Goal: Task Accomplishment & Management: Use online tool/utility

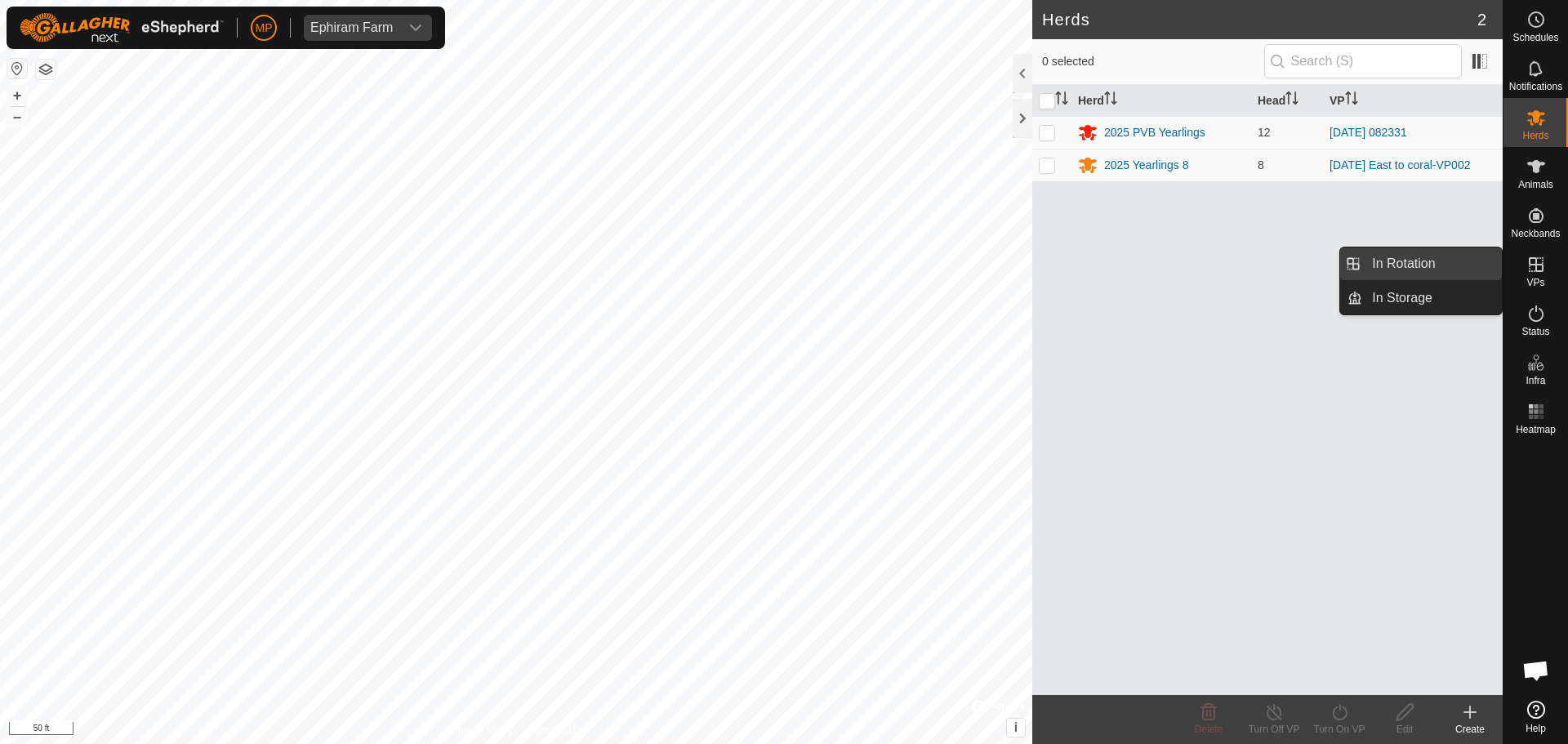
click at [1459, 261] on link "In Rotation" at bounding box center [1432, 264] width 140 height 33
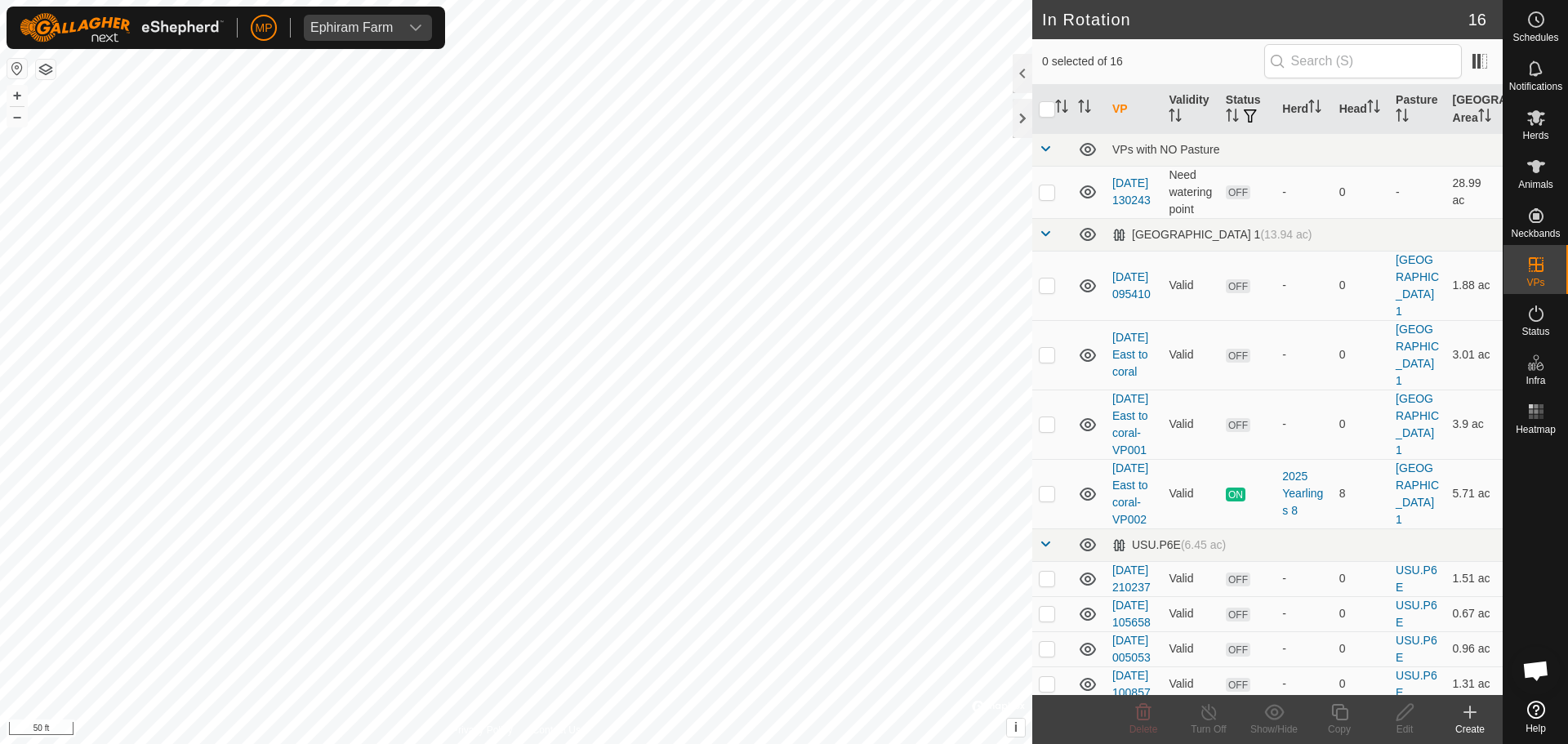
click at [1468, 714] on icon at bounding box center [1470, 712] width 19 height 19
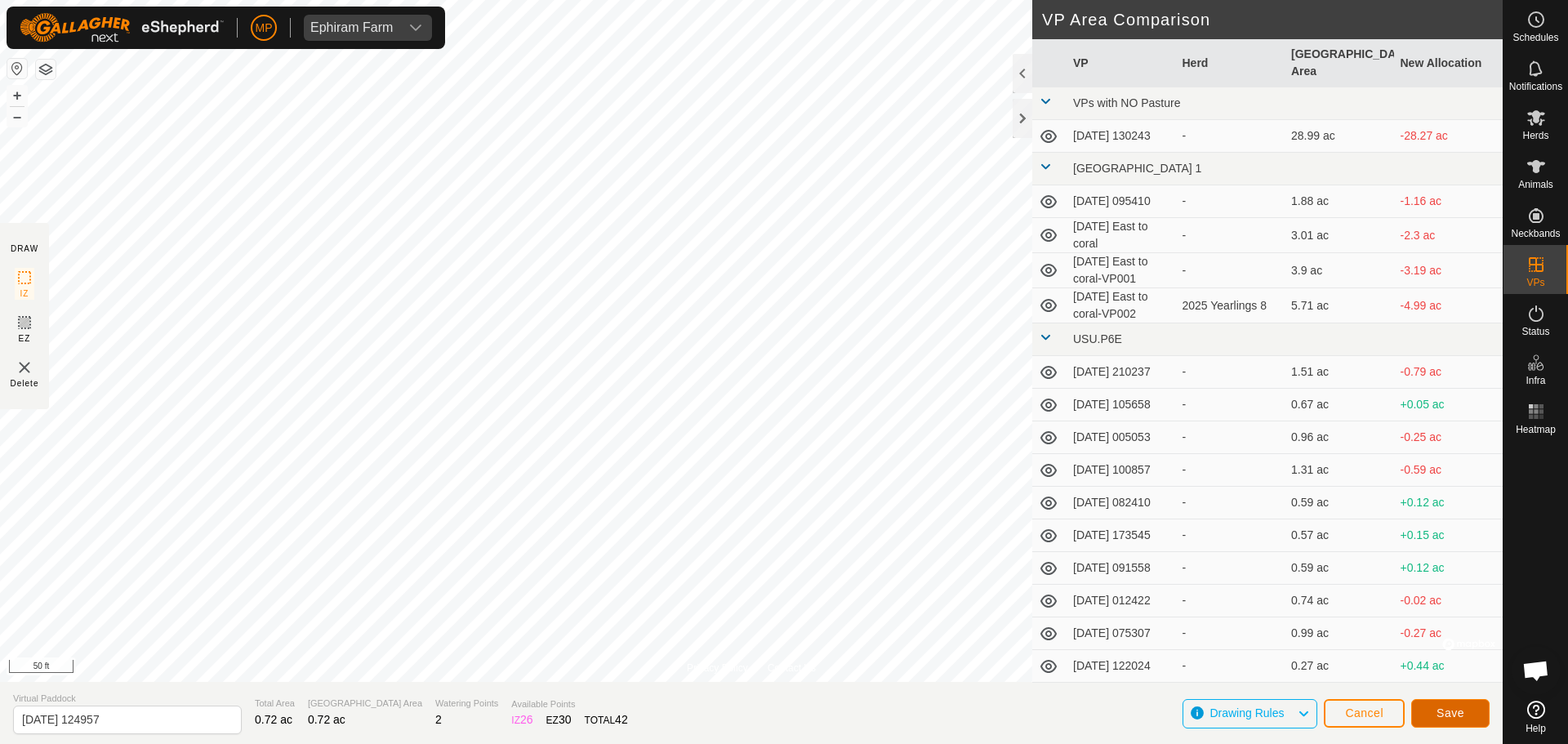
click at [1436, 713] on button "Save" at bounding box center [1450, 713] width 78 height 29
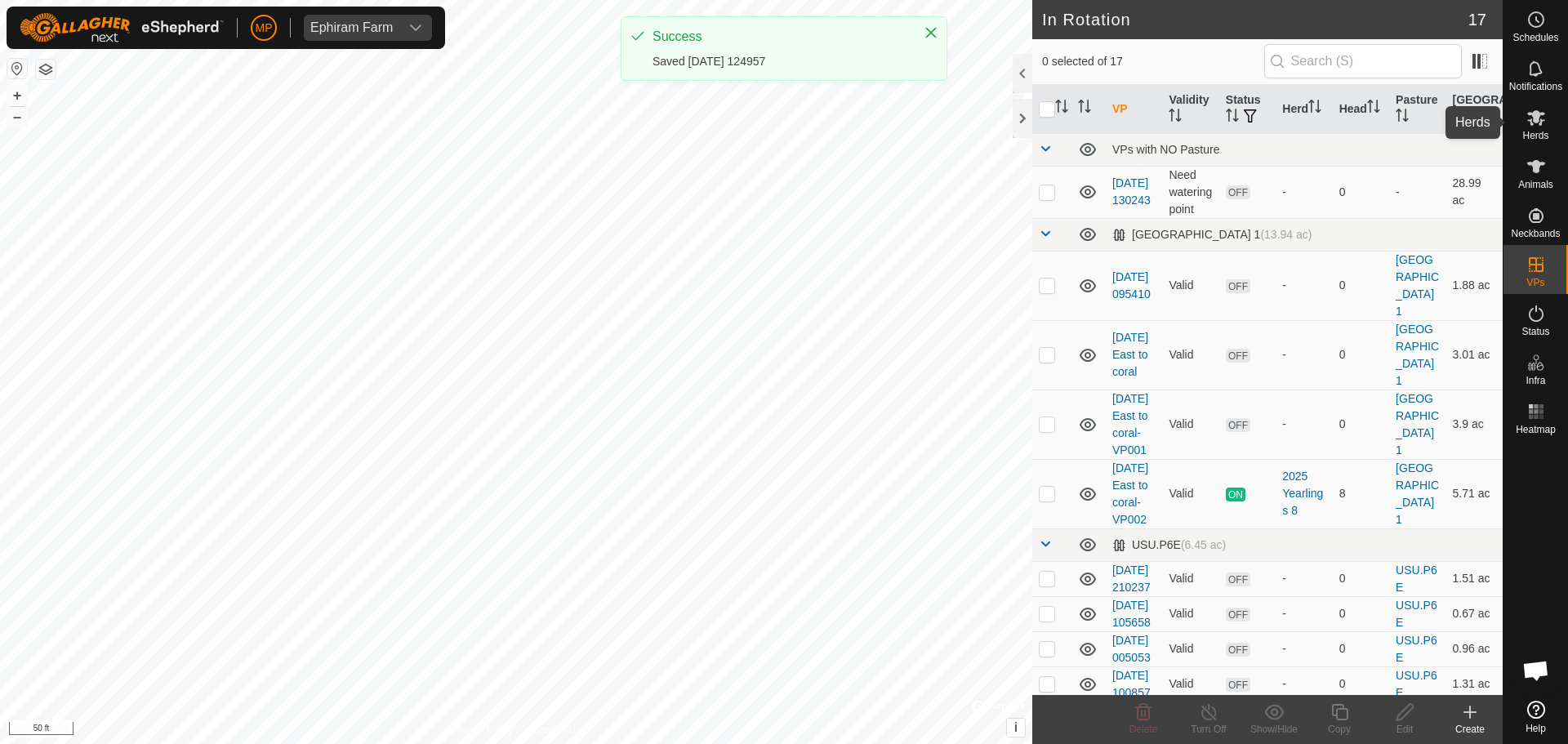
click at [1533, 115] on icon at bounding box center [1535, 118] width 18 height 15
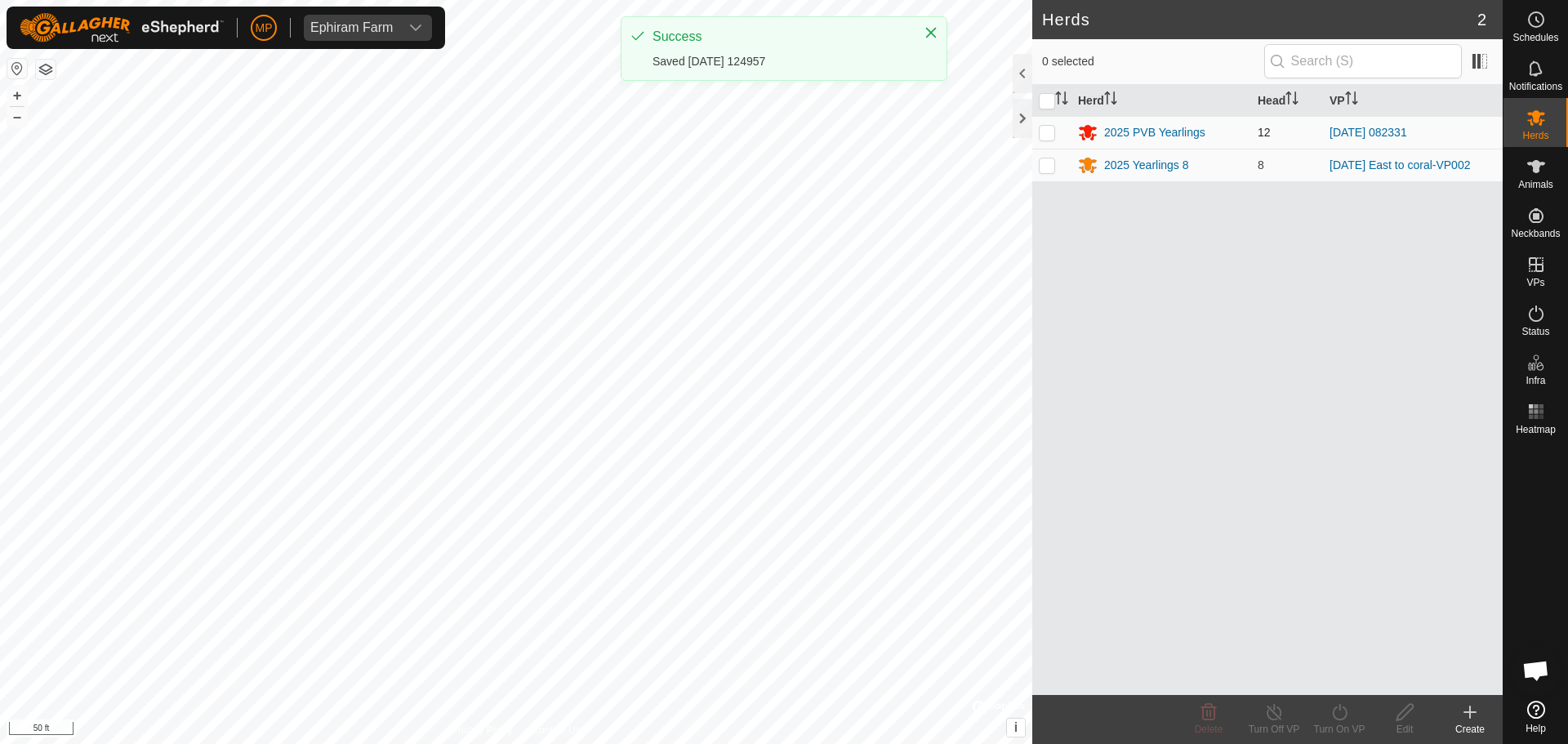
click at [1053, 135] on p-checkbox at bounding box center [1046, 133] width 16 height 13
checkbox input "true"
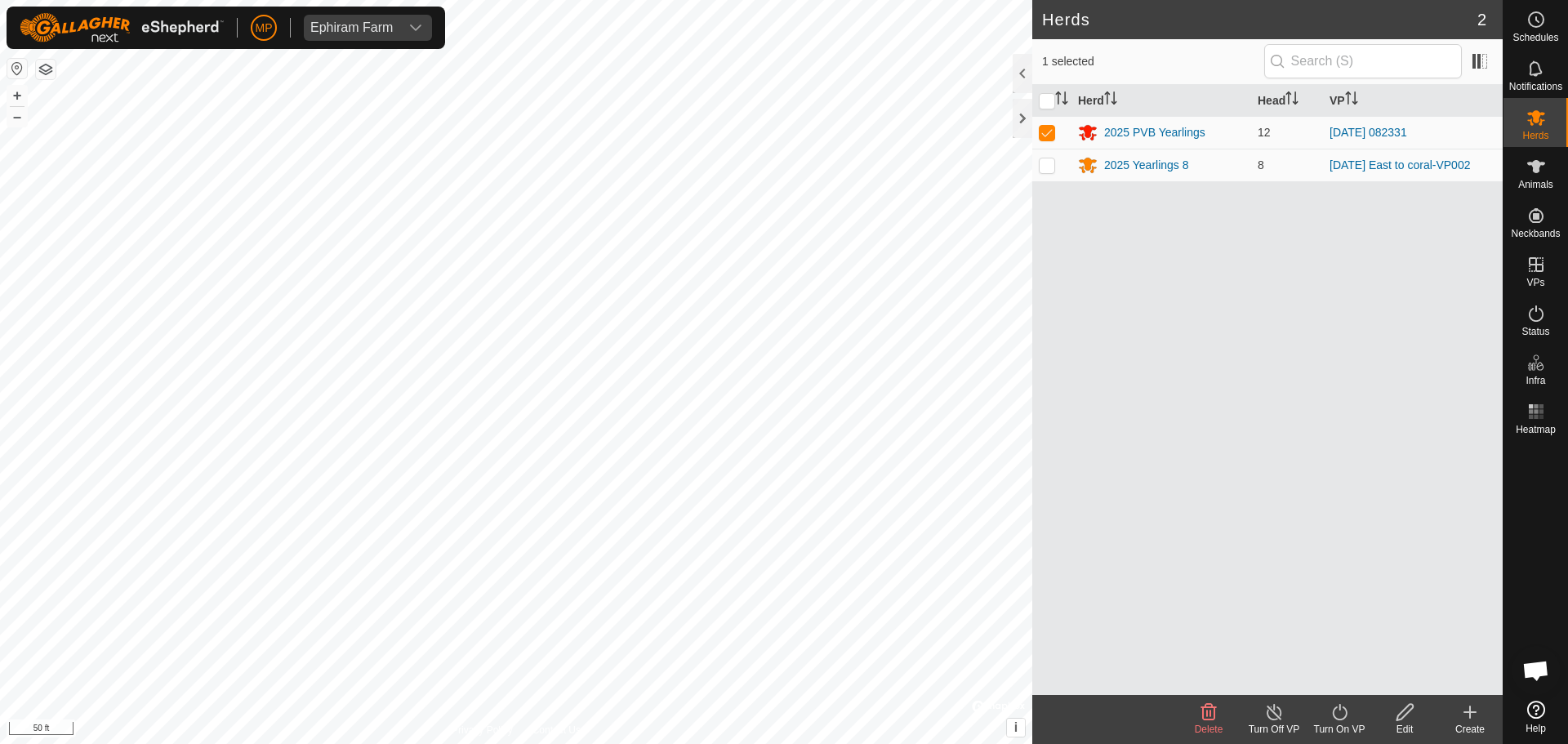
click at [1335, 710] on icon at bounding box center [1339, 711] width 14 height 16
click at [1339, 680] on link "Now" at bounding box center [1387, 676] width 162 height 33
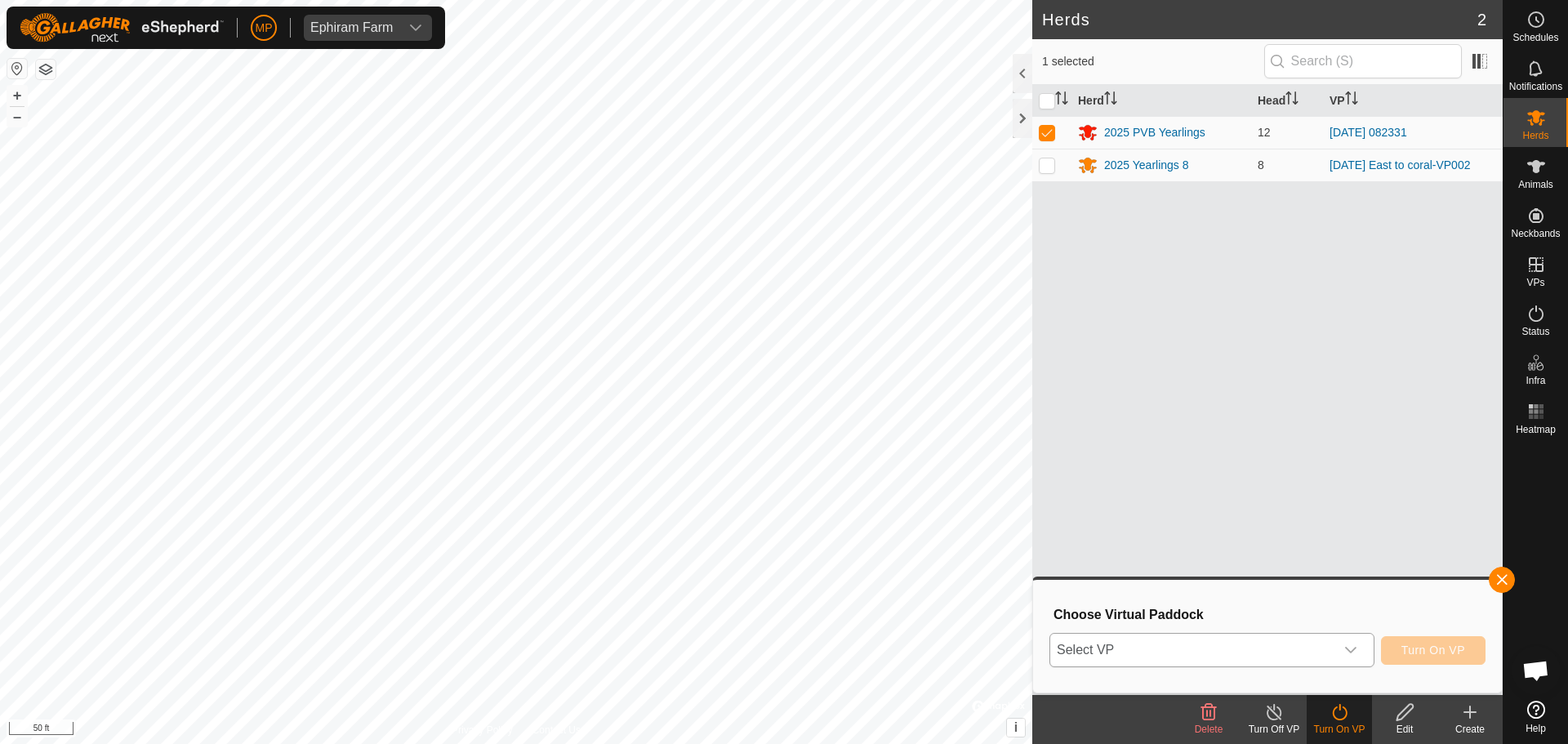
click at [1265, 647] on span "Select VP" at bounding box center [1191, 650] width 284 height 33
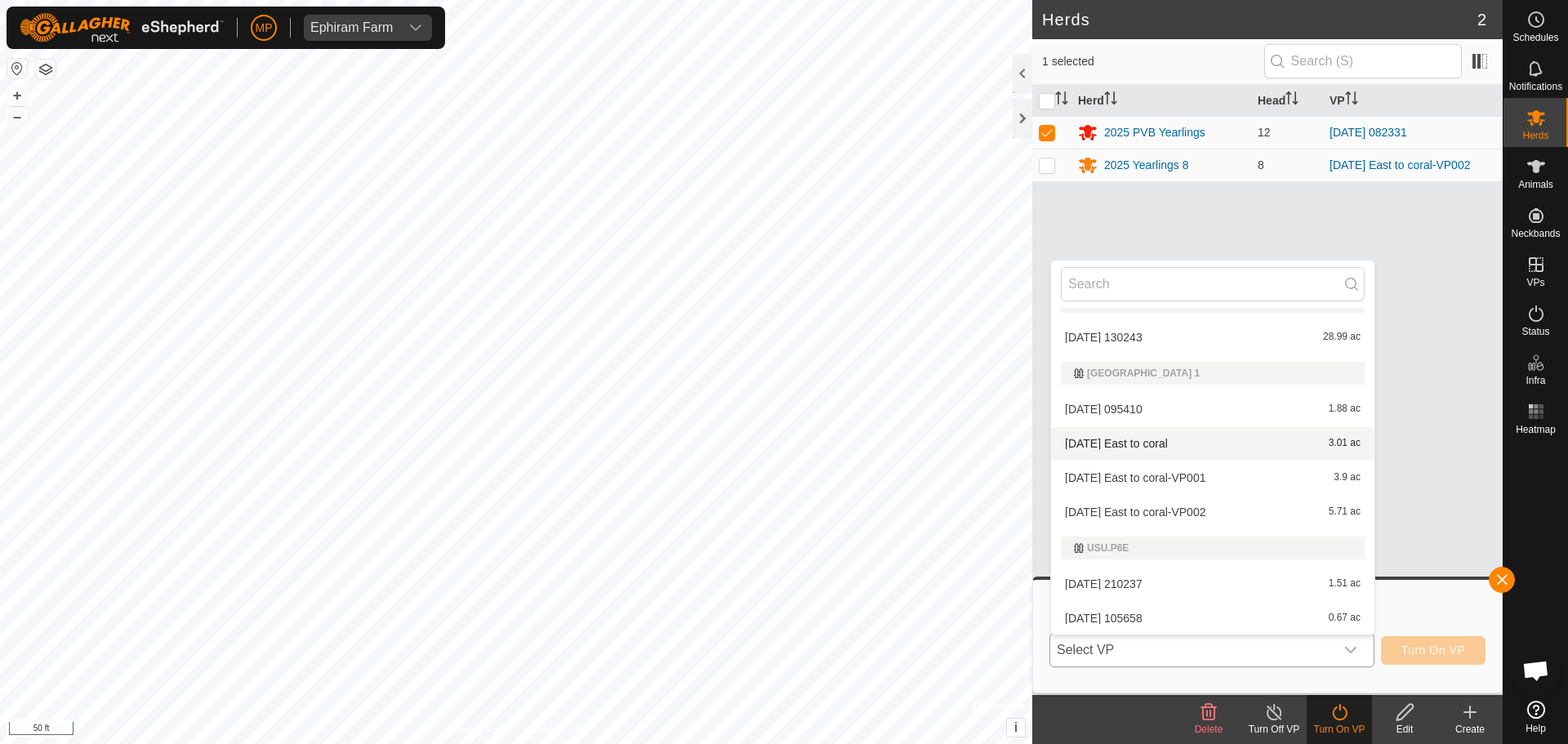
scroll to position [367, 0]
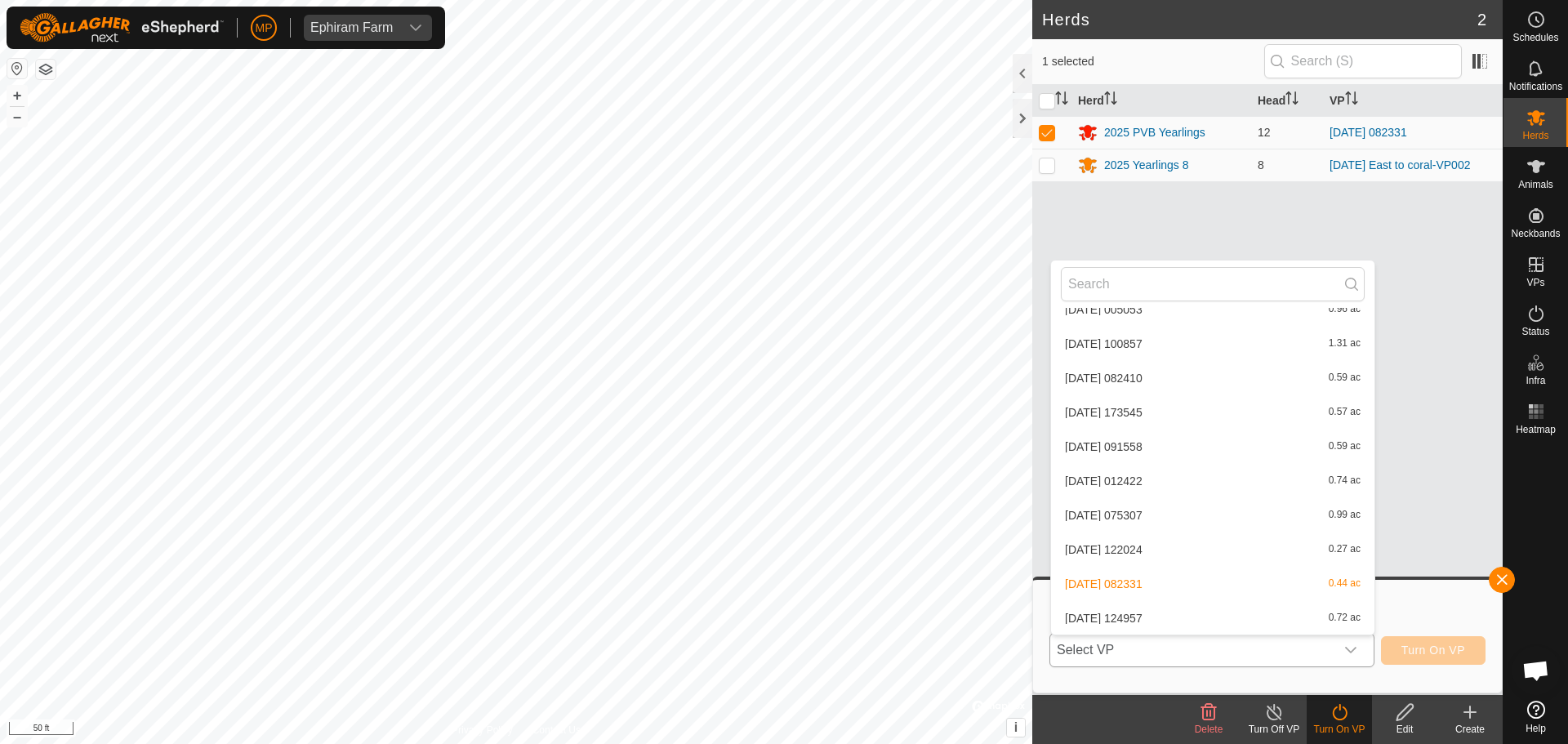
click at [1195, 616] on li "[DATE] 124957 0.72 ac" at bounding box center [1212, 619] width 323 height 33
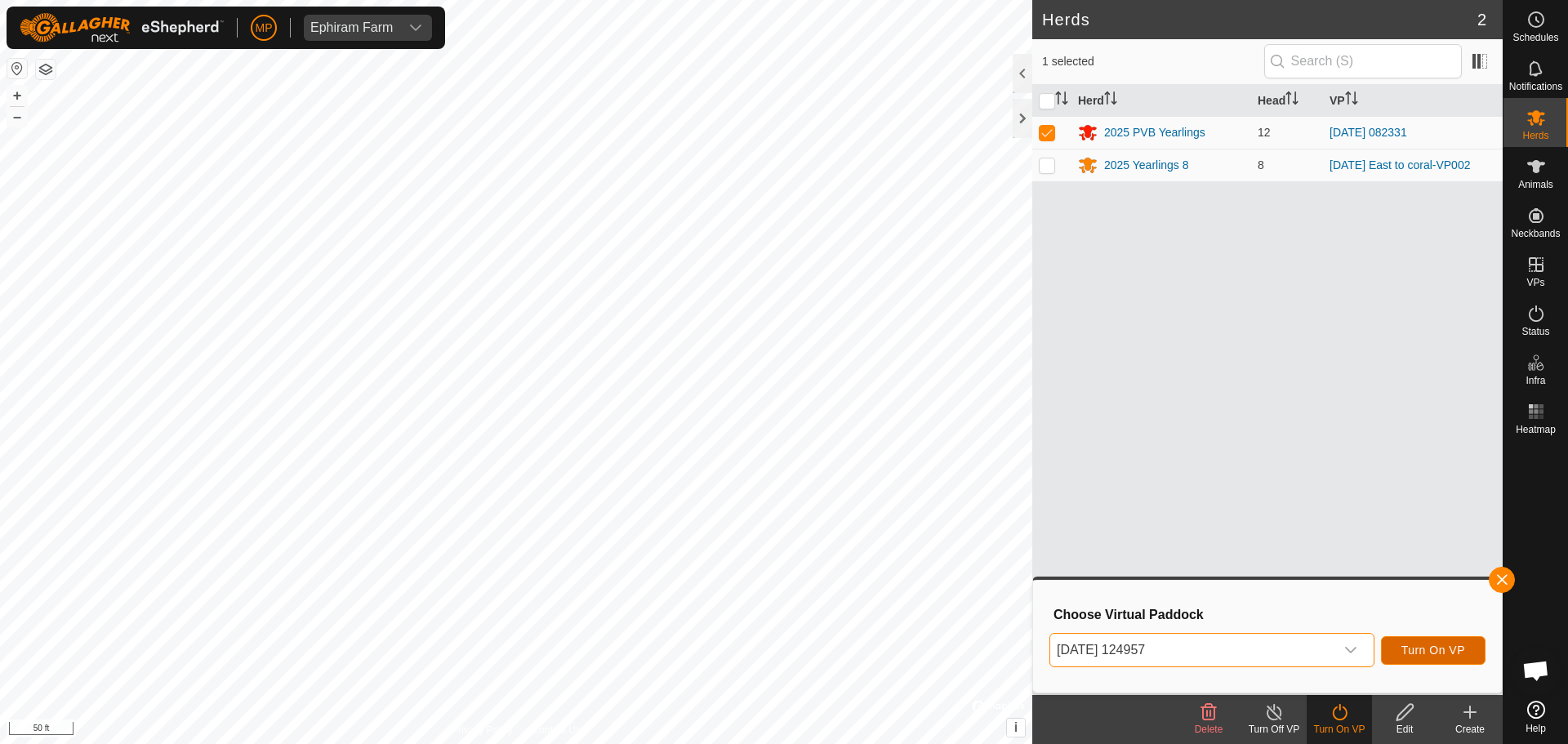
click at [1456, 656] on span "Turn On VP" at bounding box center [1433, 650] width 64 height 13
